Goal: Register for event/course: Sign up to attend an event or enroll in a course

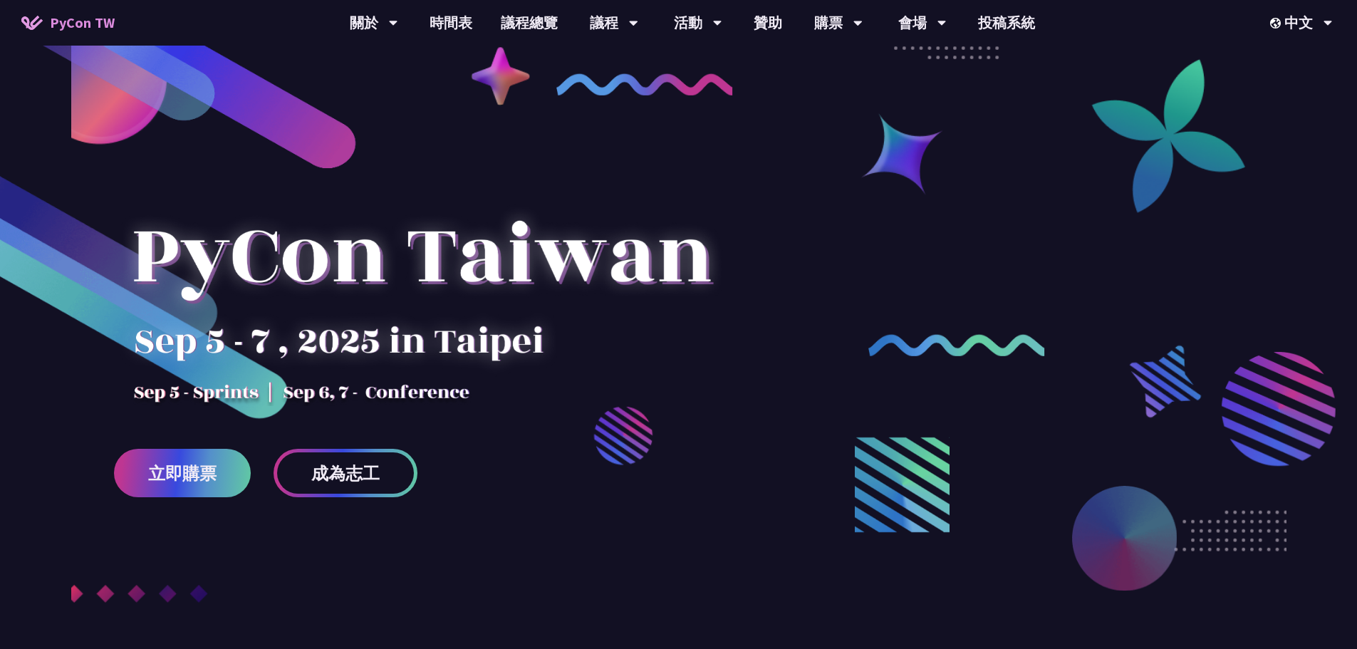
click at [544, 447] on div at bounding box center [678, 388] width 1357 height 606
click at [379, 471] on span "成為志工" at bounding box center [345, 473] width 68 height 18
click at [565, 345] on div at bounding box center [421, 281] width 615 height 249
click at [591, 345] on div at bounding box center [421, 281] width 615 height 249
click at [581, 353] on div at bounding box center [421, 281] width 615 height 249
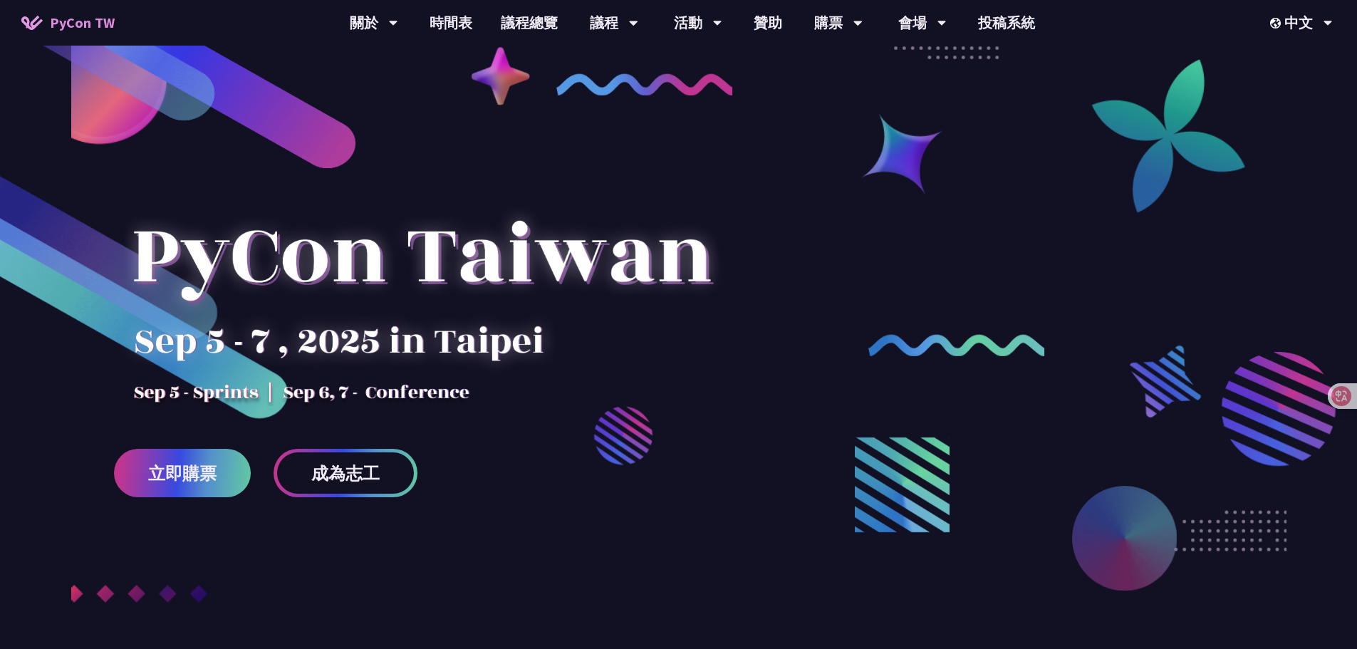
click at [492, 391] on div at bounding box center [421, 281] width 615 height 249
drag, startPoint x: 468, startPoint y: 393, endPoint x: 463, endPoint y: 405, distance: 13.1
click at [468, 395] on div at bounding box center [421, 281] width 615 height 249
click at [496, 390] on div at bounding box center [421, 281] width 615 height 249
click at [543, 373] on div at bounding box center [421, 281] width 615 height 249
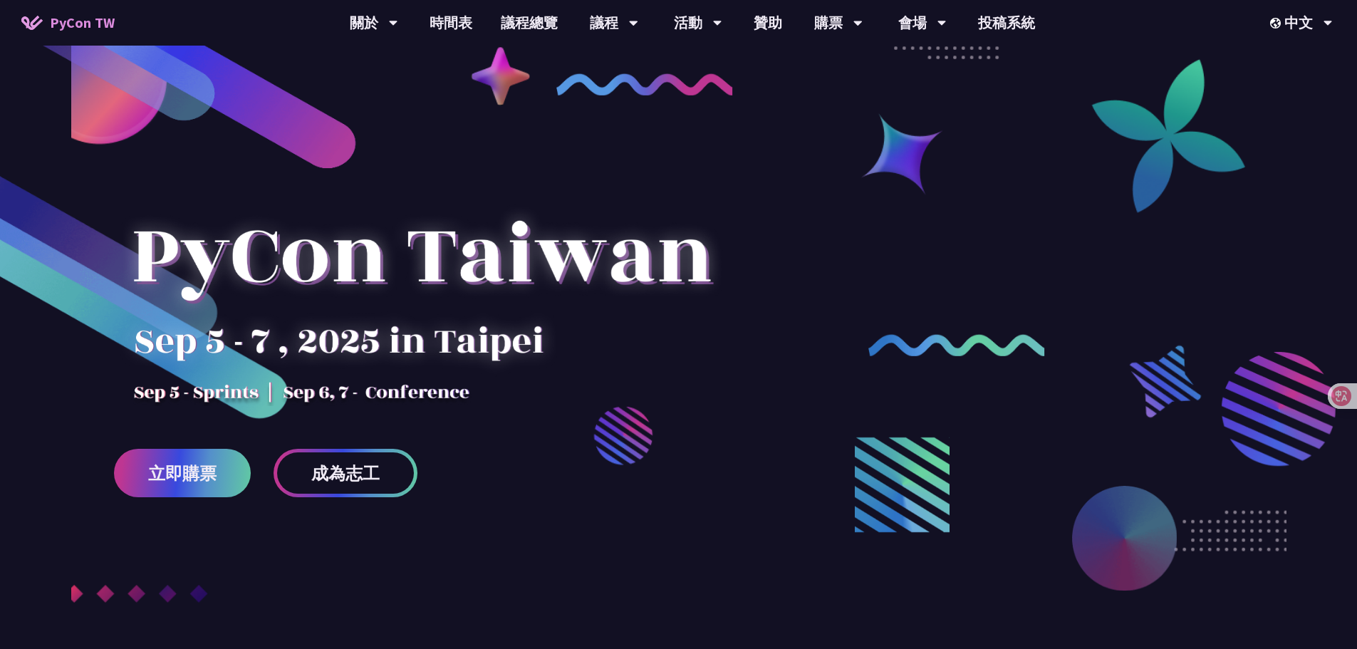
click at [509, 368] on div at bounding box center [421, 281] width 615 height 249
click at [516, 375] on div at bounding box center [421, 281] width 615 height 249
click at [541, 381] on div at bounding box center [421, 281] width 615 height 249
click at [540, 383] on div at bounding box center [421, 281] width 615 height 249
click at [675, 247] on div at bounding box center [421, 281] width 615 height 249
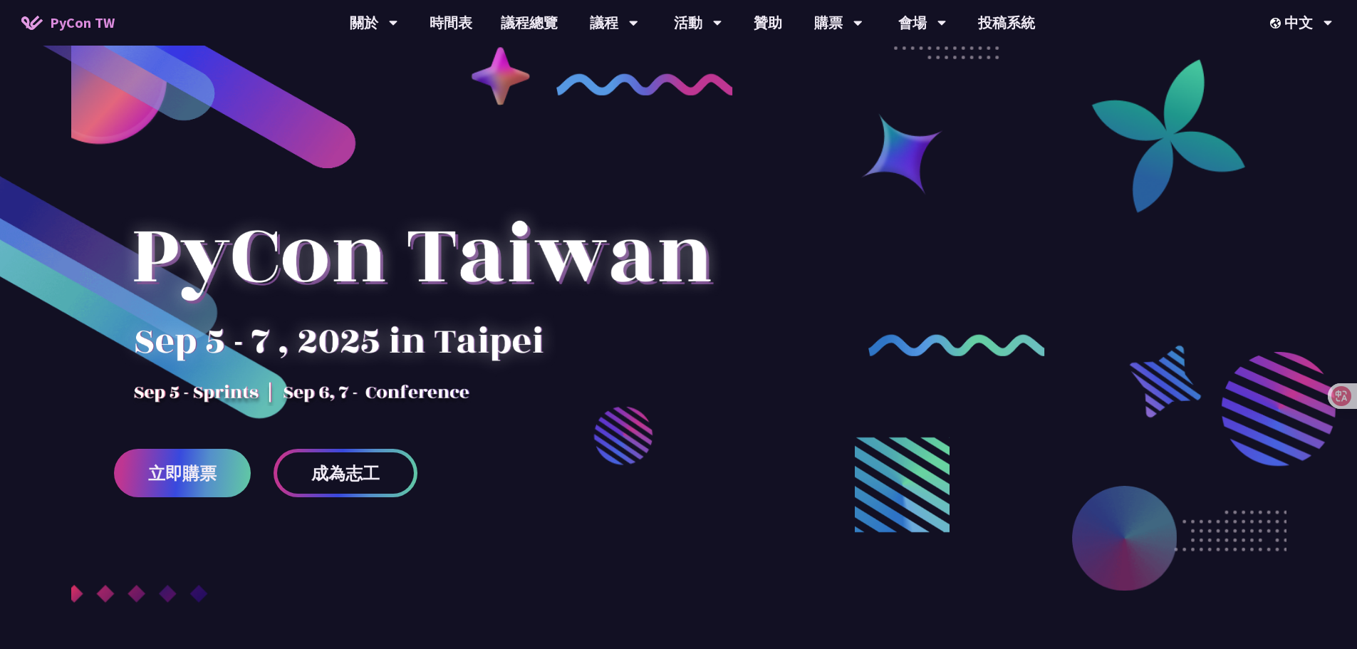
click at [870, 227] on div at bounding box center [678, 388] width 1357 height 606
click at [696, 313] on div at bounding box center [421, 281] width 615 height 249
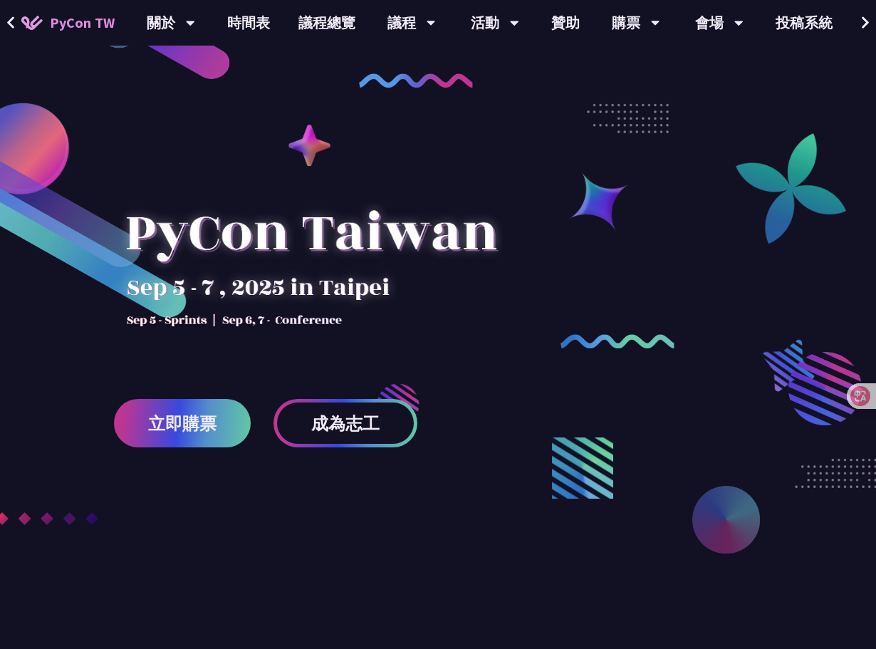
click at [775, 288] on div at bounding box center [438, 388] width 876 height 606
click at [710, 328] on div at bounding box center [438, 388] width 876 height 606
click at [567, 371] on div at bounding box center [438, 388] width 876 height 606
click at [716, 286] on div at bounding box center [438, 388] width 876 height 606
click at [640, 323] on div at bounding box center [438, 388] width 876 height 606
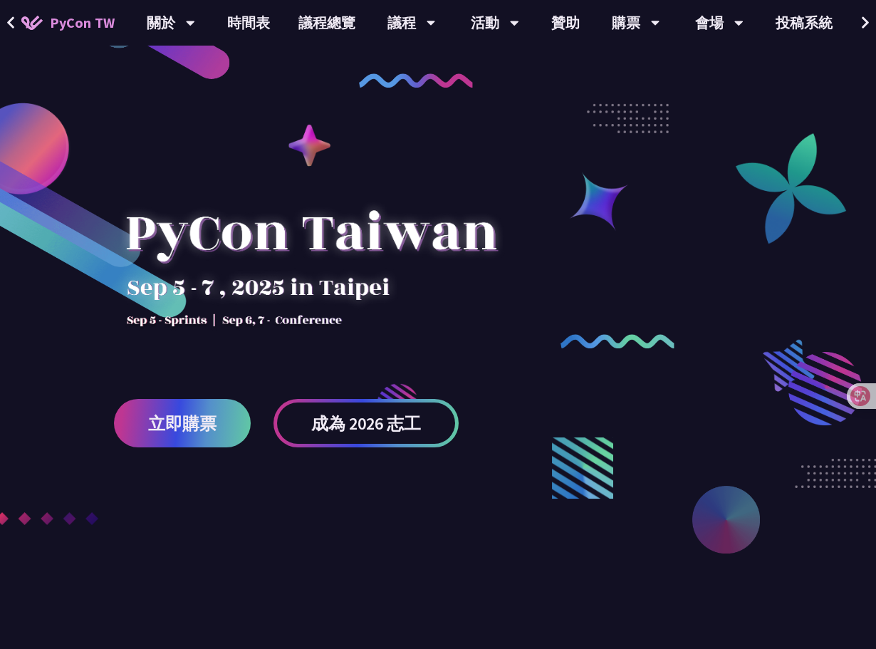
click at [624, 338] on img at bounding box center [618, 341] width 114 height 14
click at [597, 349] on div at bounding box center [438, 388] width 876 height 606
click at [591, 368] on div at bounding box center [438, 388] width 876 height 606
click at [608, 340] on img at bounding box center [618, 341] width 114 height 14
click at [682, 282] on div at bounding box center [438, 388] width 876 height 606
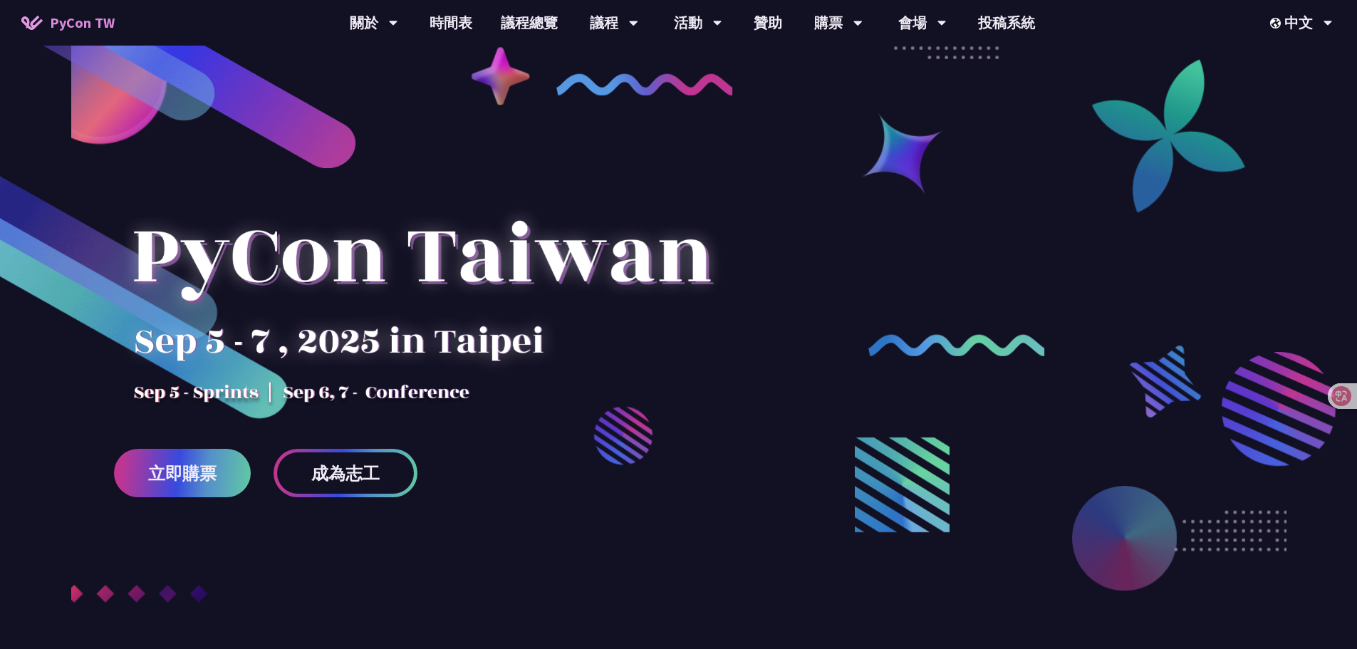
click at [727, 229] on div at bounding box center [421, 281] width 615 height 249
click at [875, 176] on div at bounding box center [678, 388] width 1357 height 606
